Goal: Find contact information: Find contact information

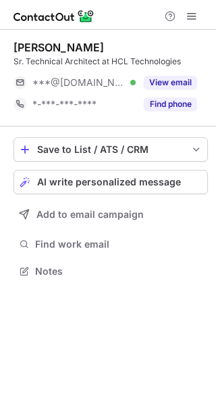
scroll to position [262, 216]
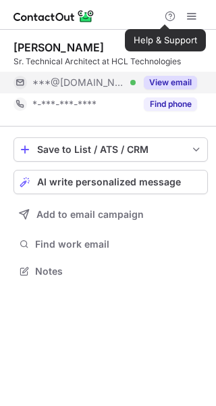
click at [175, 77] on button "View email" at bounding box center [170, 83] width 53 height 14
